Goal: Communication & Community: Answer question/provide support

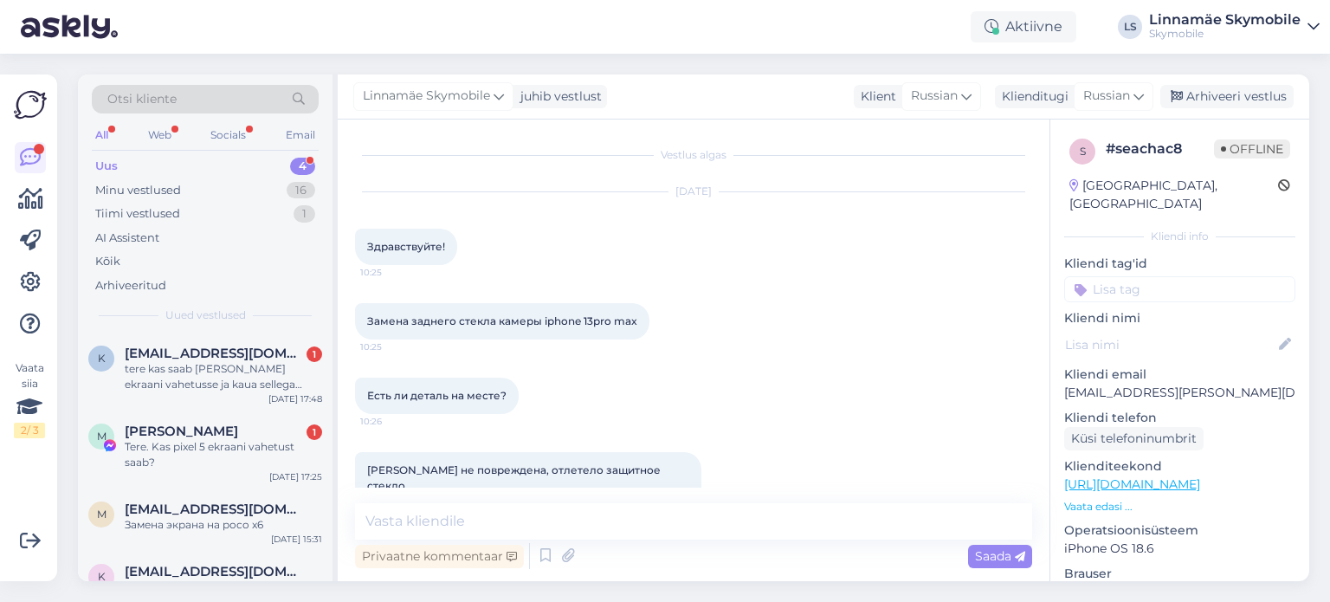
scroll to position [109, 0]
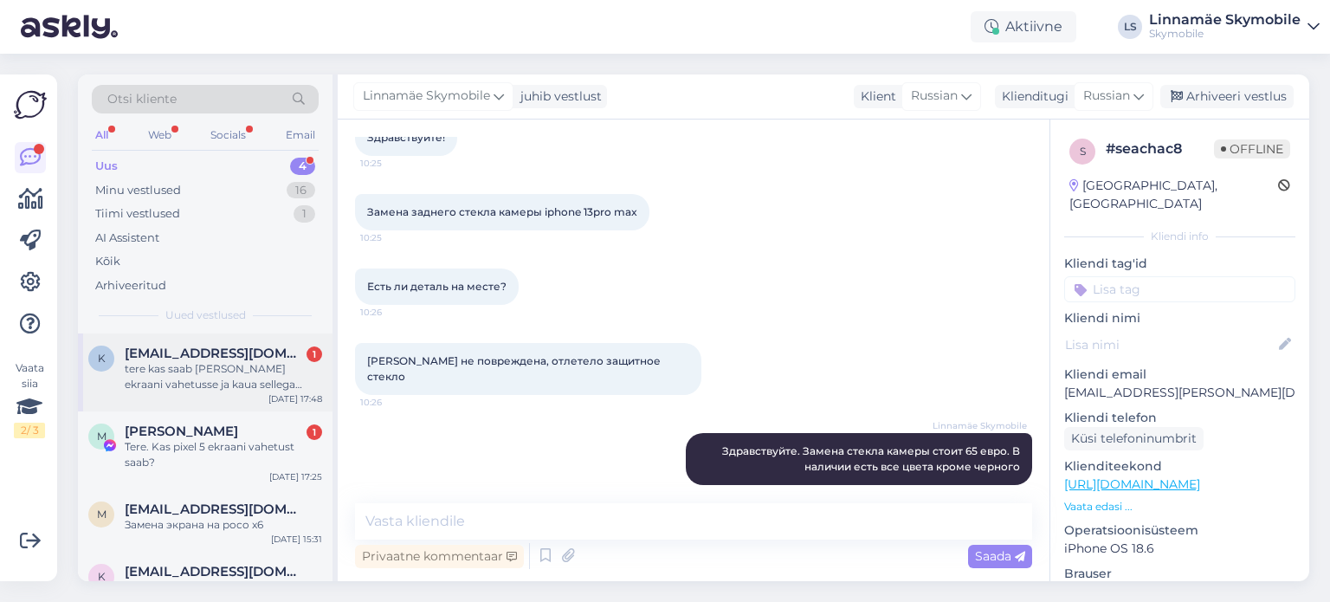
click at [236, 365] on div "tere kas saab [PERSON_NAME] ekraani vahetusse ja kaua sellega läheb?" at bounding box center [223, 376] width 197 height 31
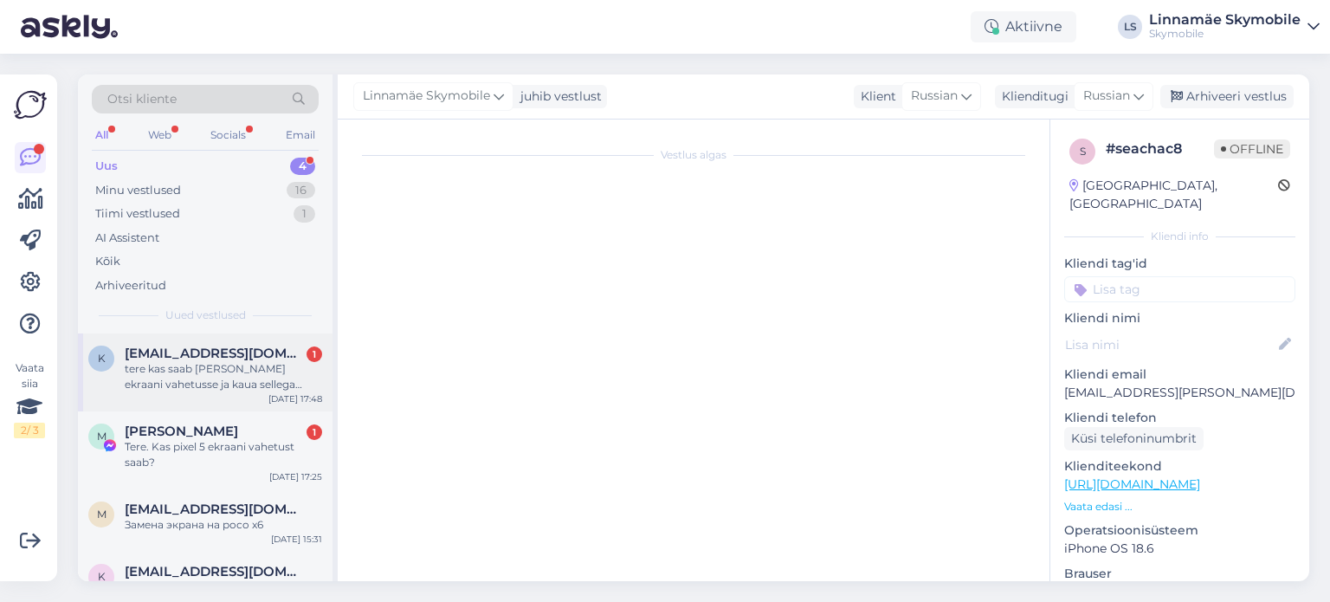
scroll to position [0, 0]
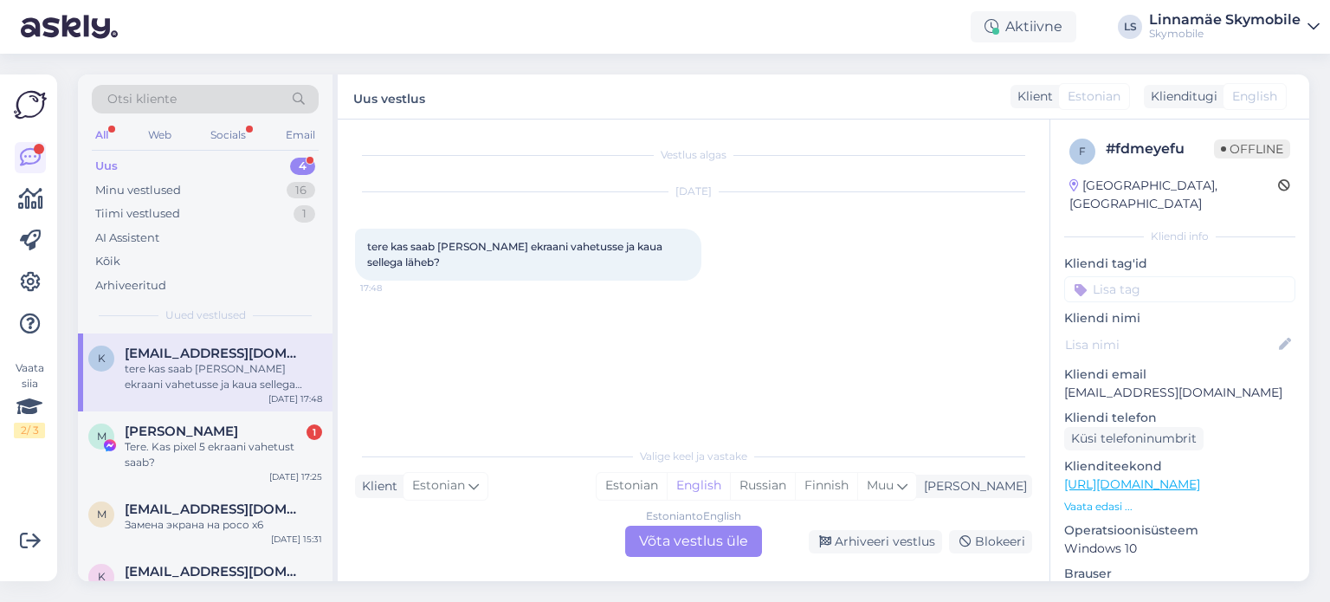
click at [532, 379] on div "Vestlus algas [DATE] tere kas saab [PERSON_NAME] ekraani vahetusse ja kaua sell…" at bounding box center [701, 280] width 693 height 286
click at [667, 488] on div "Estonian" at bounding box center [632, 486] width 70 height 26
click at [678, 545] on div "Estonian to Estonian Võta vestlus üle" at bounding box center [693, 541] width 137 height 31
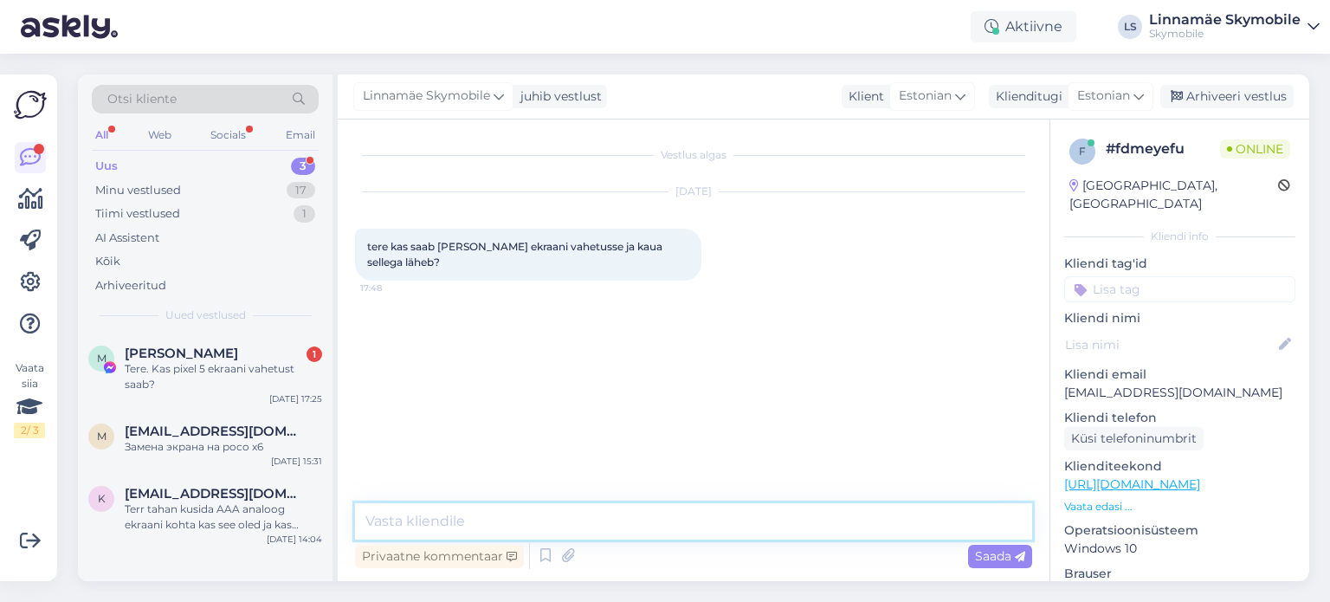
click at [578, 526] on textarea at bounding box center [693, 521] width 677 height 36
drag, startPoint x: 620, startPoint y: 522, endPoint x: 407, endPoint y: 529, distance: 213.1
click at [407, 529] on textarea "Tere.Teil on oma ekraan olemas?" at bounding box center [693, 521] width 677 height 36
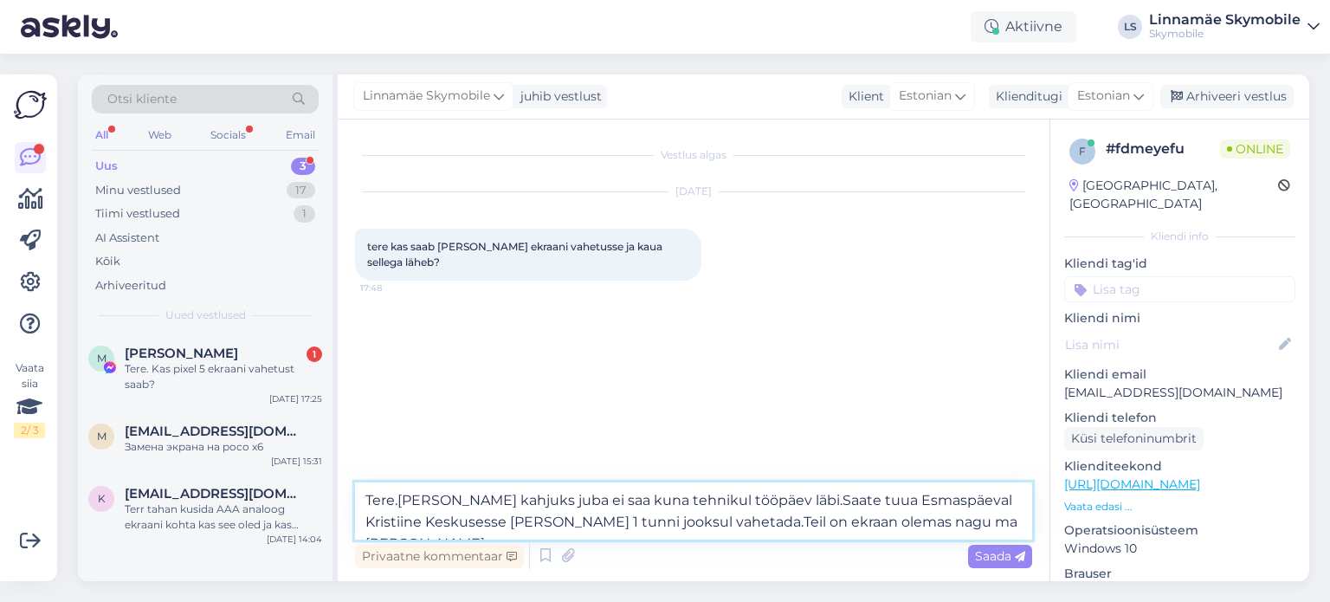
type textarea "Tere.[PERSON_NAME] kahjuks juba ei saa kuna tehnikul tööpäev läbi.Saate tuua Es…"
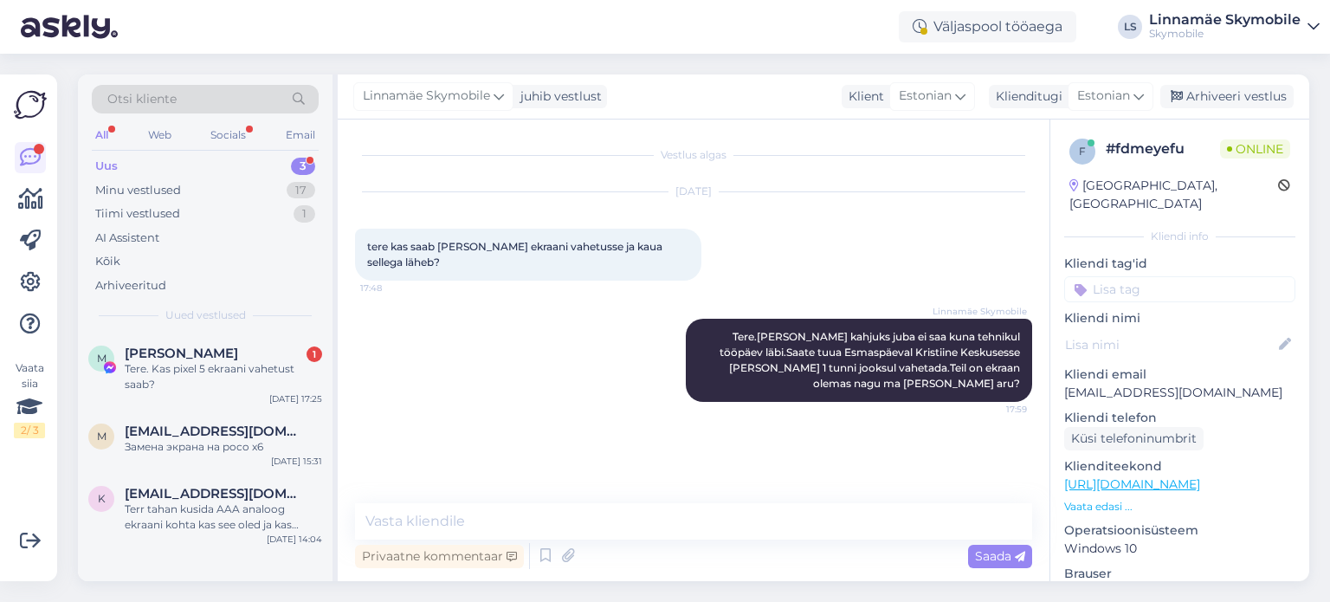
click at [509, 425] on div "Vestlus algas [DATE] tere kas saab [PERSON_NAME] ekraani vahetusse ja kaua sell…" at bounding box center [701, 312] width 693 height 351
click at [513, 398] on div "Linnamäe Skymobile Tere.[PERSON_NAME] kahjuks juba ei saa kuna tehnikul tööpäev…" at bounding box center [693, 360] width 677 height 121
click at [603, 509] on textarea at bounding box center [693, 521] width 677 height 36
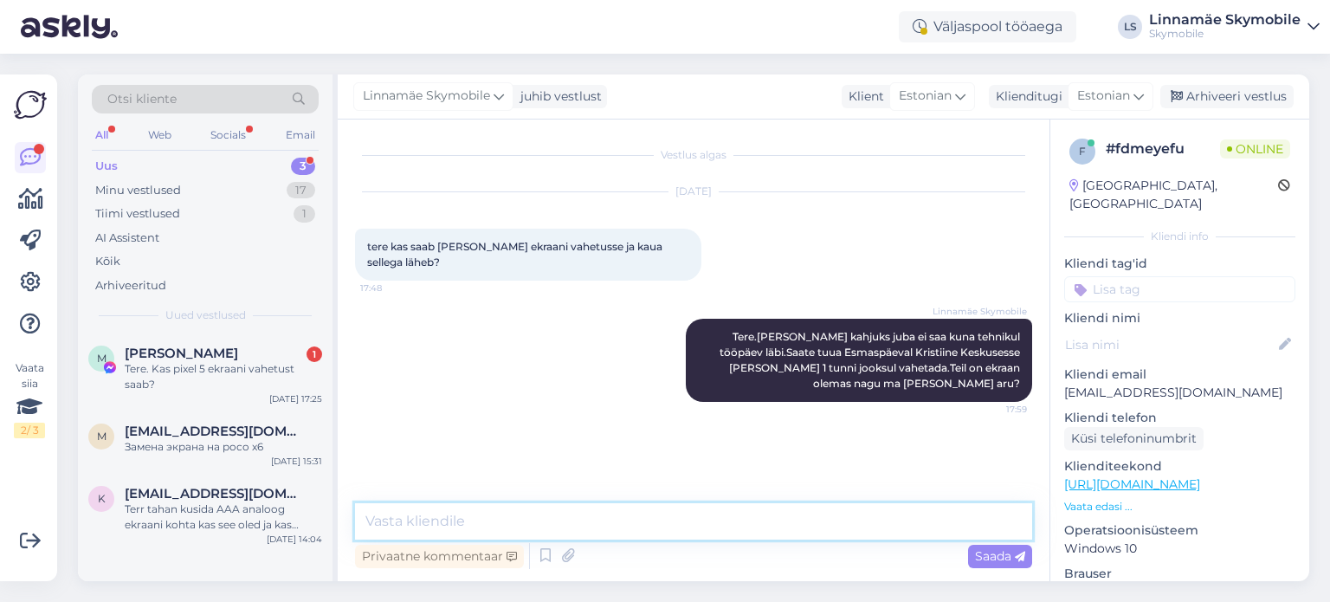
click at [603, 509] on textarea at bounding box center [693, 521] width 677 height 36
